Goal: Information Seeking & Learning: Learn about a topic

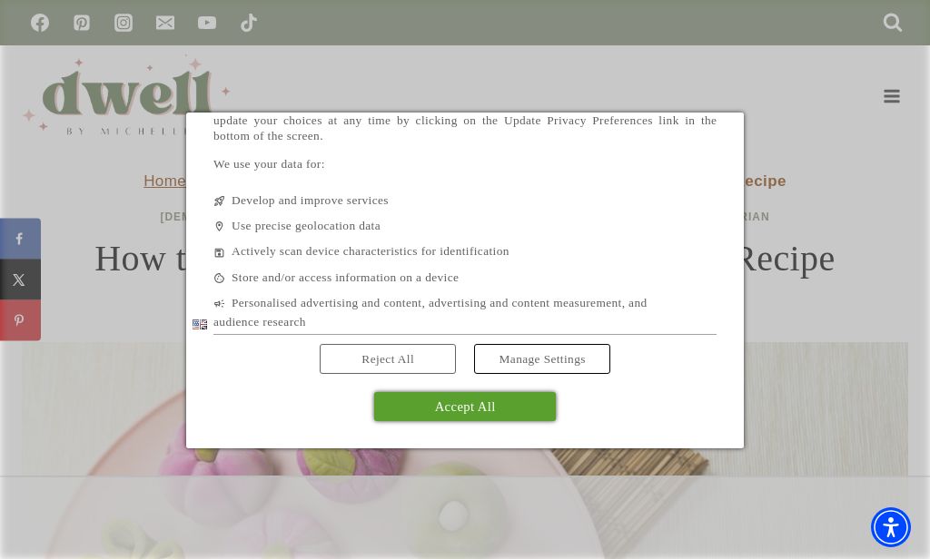
scroll to position [109, 0]
click at [483, 401] on span "Accept All" at bounding box center [465, 408] width 61 height 15
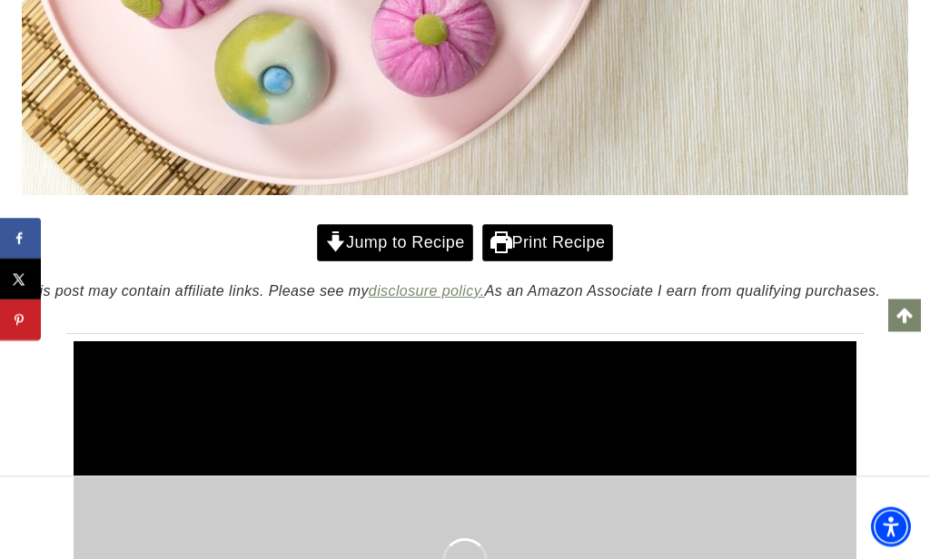
scroll to position [663, 0]
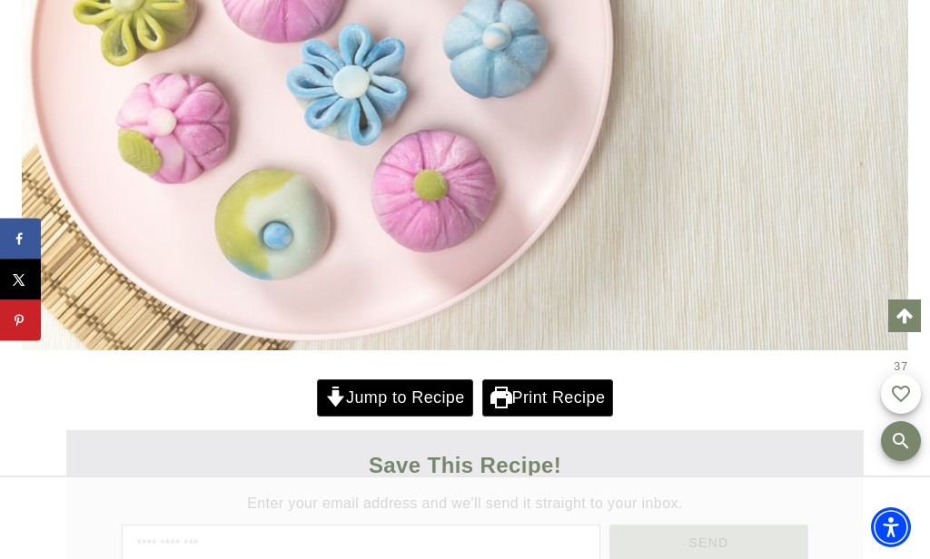
click at [555, 316] on img at bounding box center [465, 54] width 886 height 591
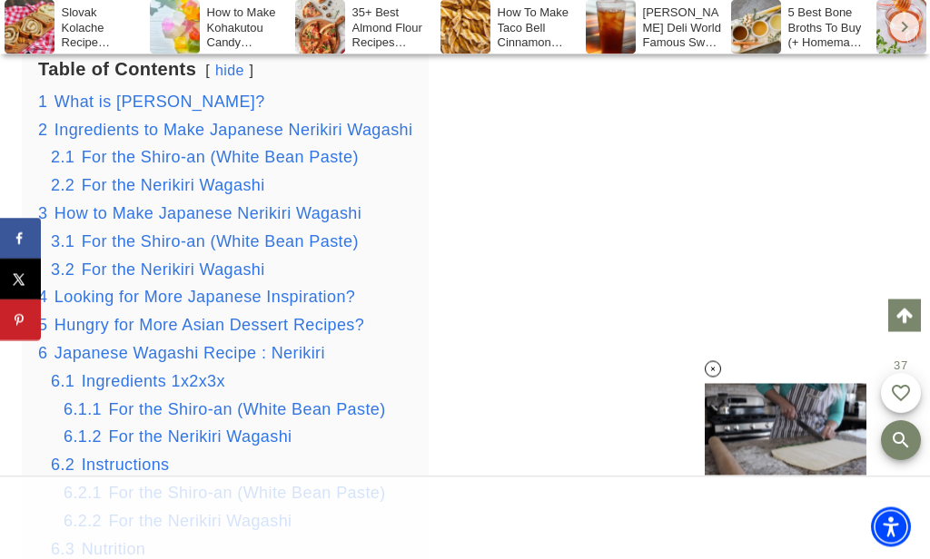
scroll to position [3046, 0]
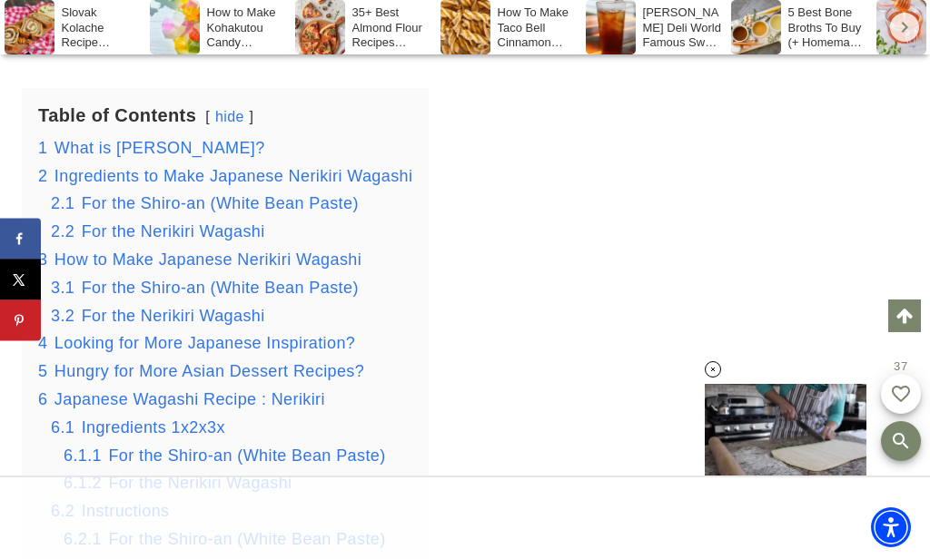
click at [115, 146] on span "What is [PERSON_NAME]?" at bounding box center [159, 148] width 211 height 18
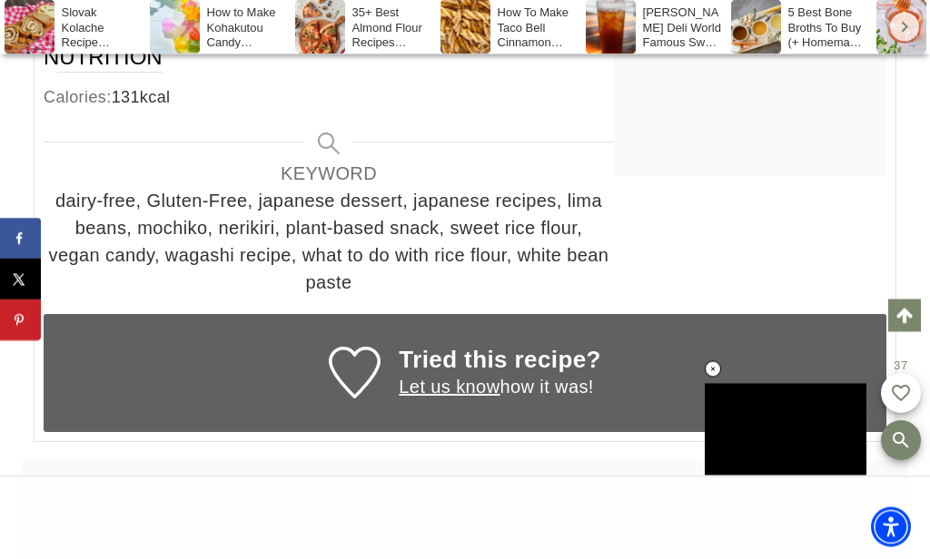
scroll to position [12229, 0]
